Goal: Information Seeking & Learning: Learn about a topic

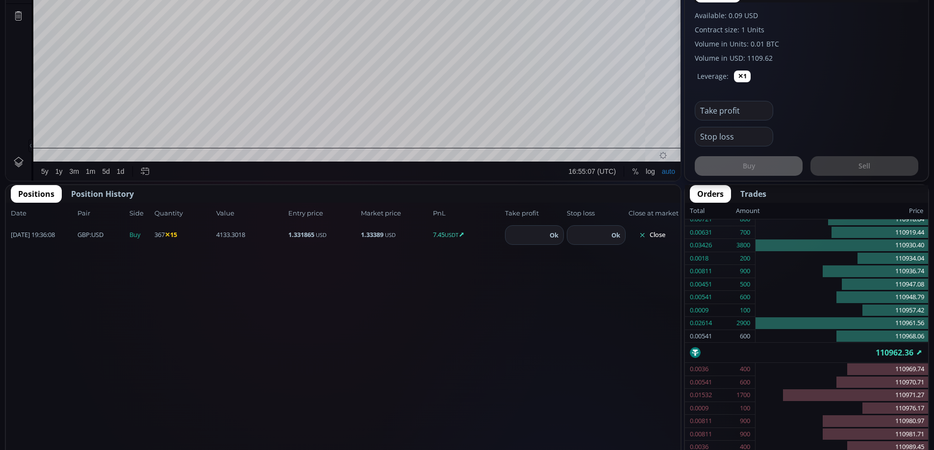
scroll to position [443, 0]
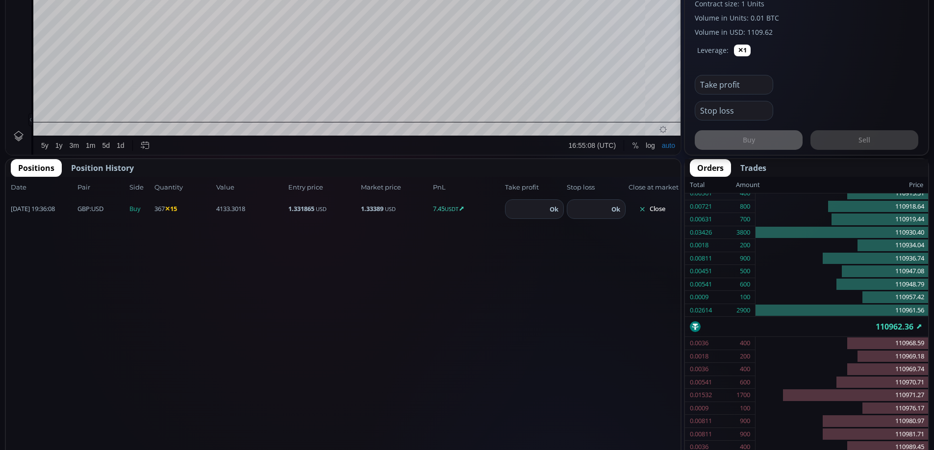
click at [659, 210] on button "Close" at bounding box center [651, 209] width 47 height 16
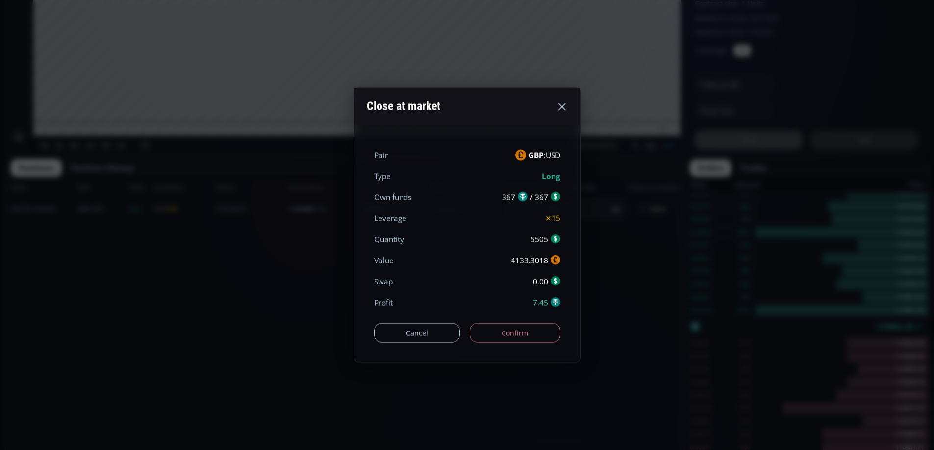
click at [526, 325] on button "Confirm" at bounding box center [514, 333] width 91 height 20
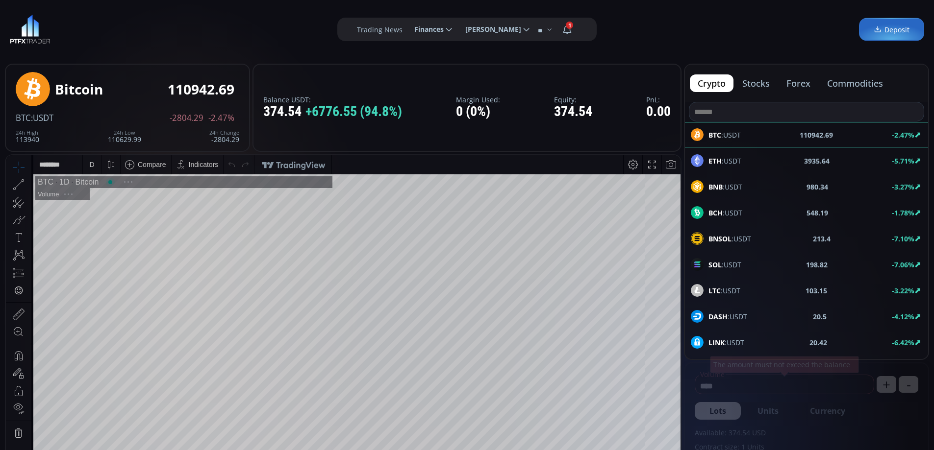
scroll to position [136, 0]
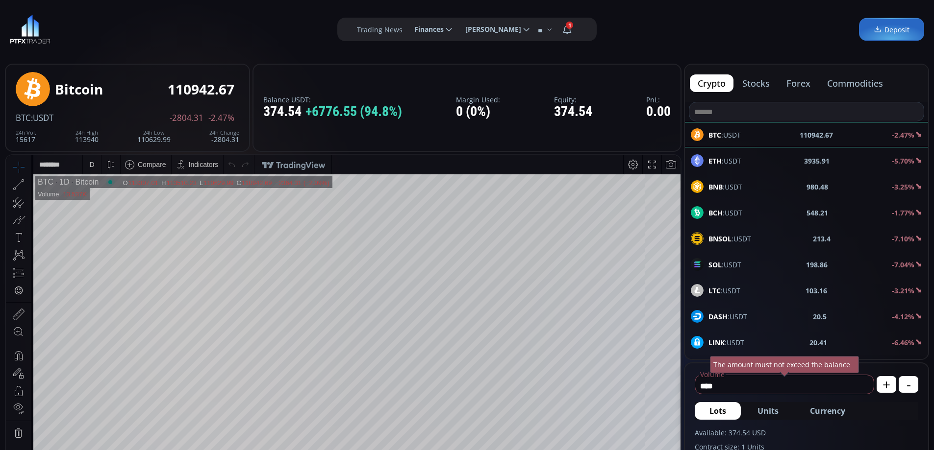
click at [799, 85] on button "forex" at bounding box center [798, 83] width 40 height 18
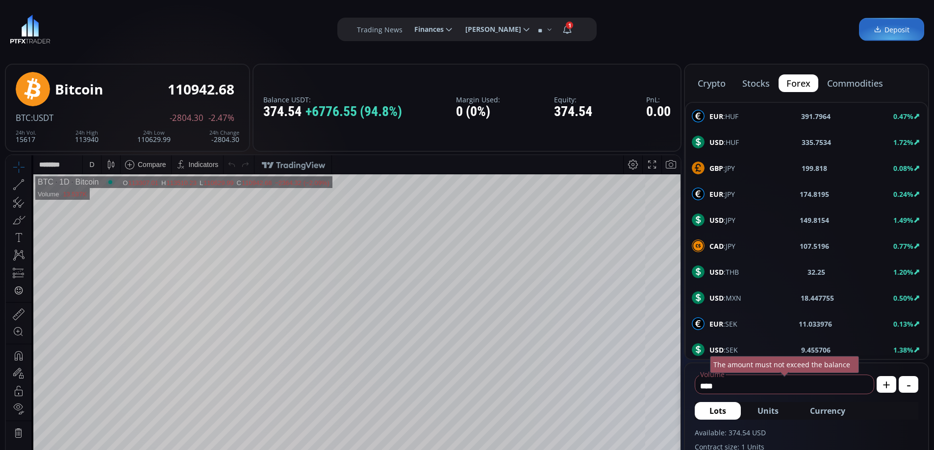
scroll to position [49, 0]
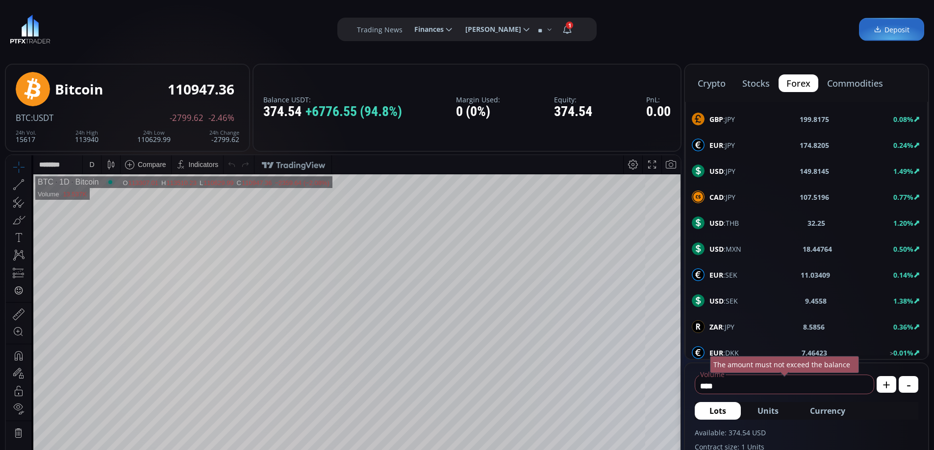
click at [728, 172] on span "USD :JPY" at bounding box center [722, 171] width 26 height 10
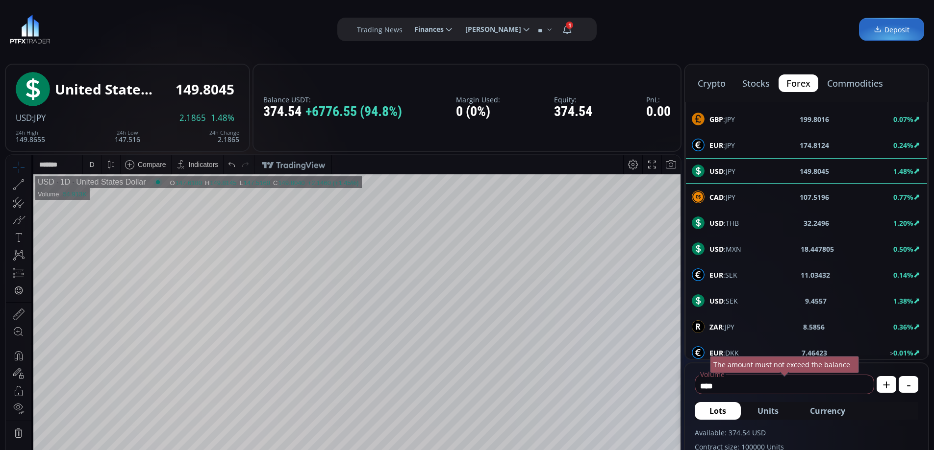
click at [89, 165] on div "D" at bounding box center [92, 164] width 8 height 19
click at [119, 281] on div "1 hour" at bounding box center [117, 281] width 60 height 8
